Goal: Transaction & Acquisition: Purchase product/service

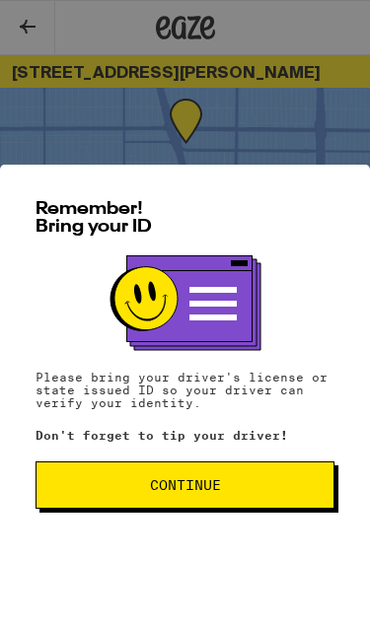
click at [241, 495] on button "Continue" at bounding box center [184, 484] width 299 height 47
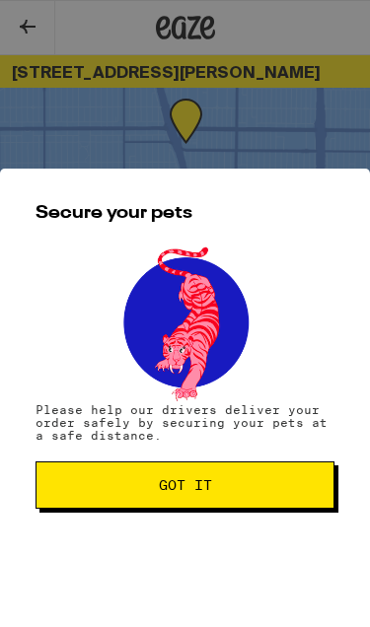
click at [239, 472] on button "Got it" at bounding box center [184, 484] width 299 height 47
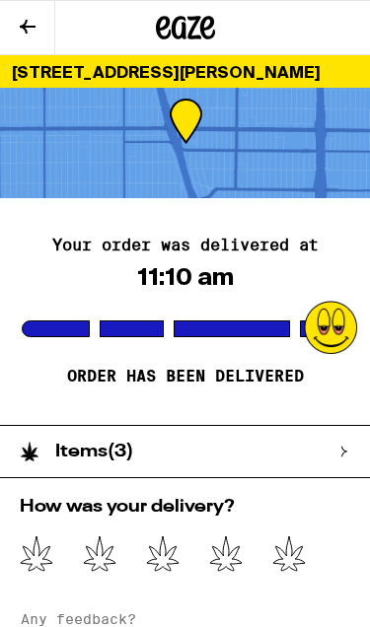
click at [18, 25] on icon at bounding box center [28, 27] width 24 height 24
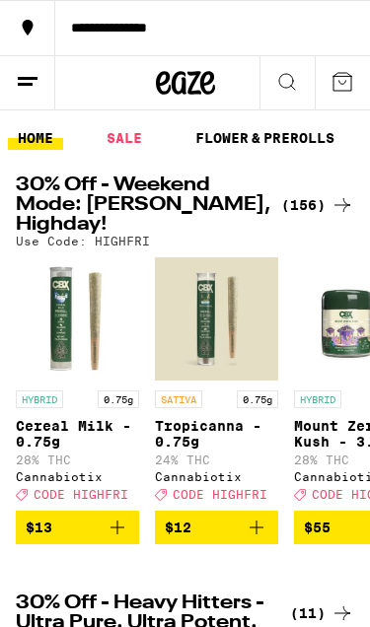
click at [127, 140] on link "SALE" at bounding box center [124, 138] width 55 height 24
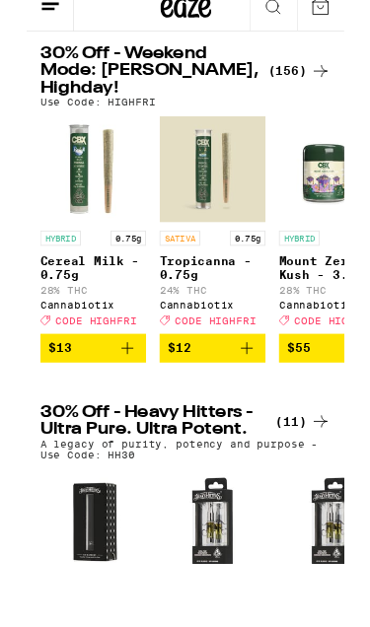
scroll to position [66, 0]
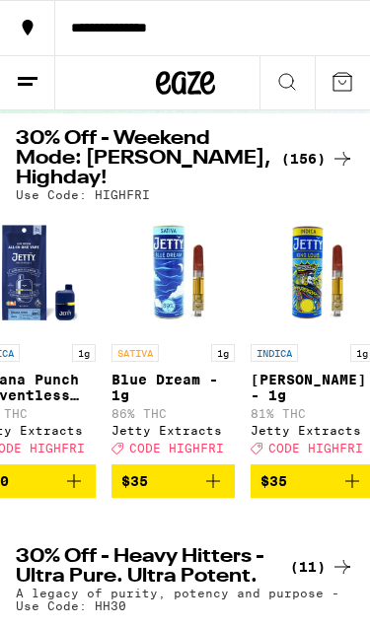
scroll to position [110, 0]
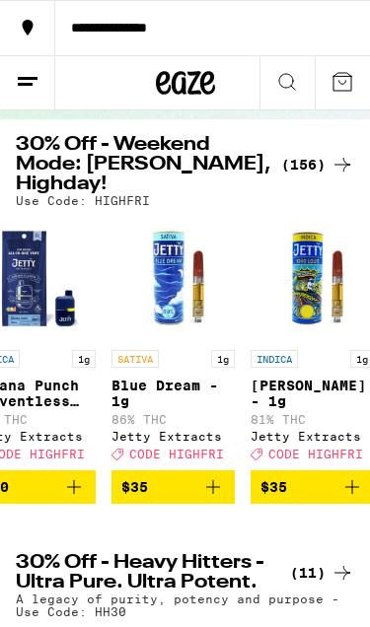
click at [30, 84] on line at bounding box center [25, 84] width 15 height 0
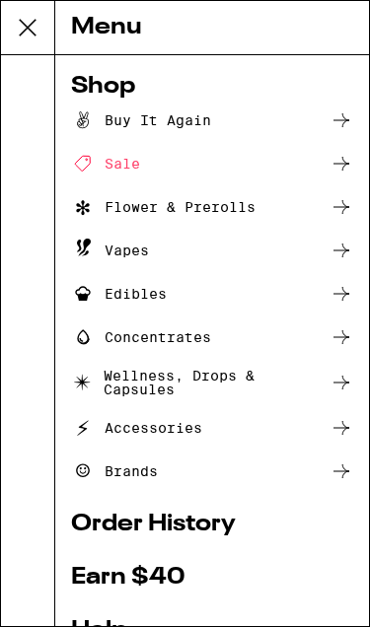
click at [222, 209] on div "Flower & Prerolls" at bounding box center [163, 207] width 184 height 24
